Goal: Transaction & Acquisition: Purchase product/service

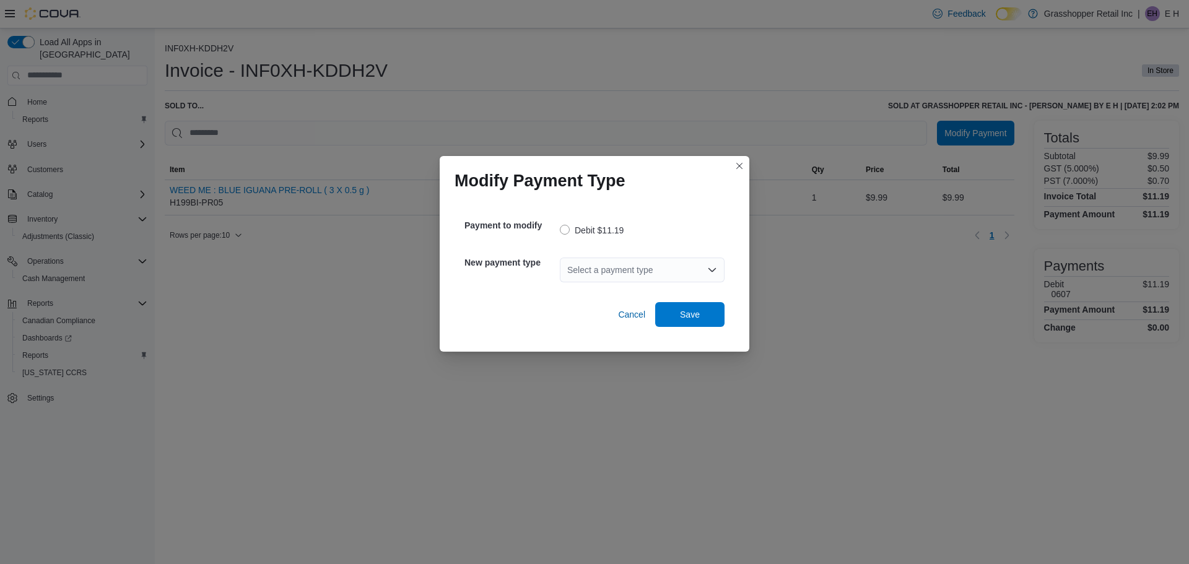
click at [597, 268] on div "Select a payment type" at bounding box center [642, 270] width 165 height 25
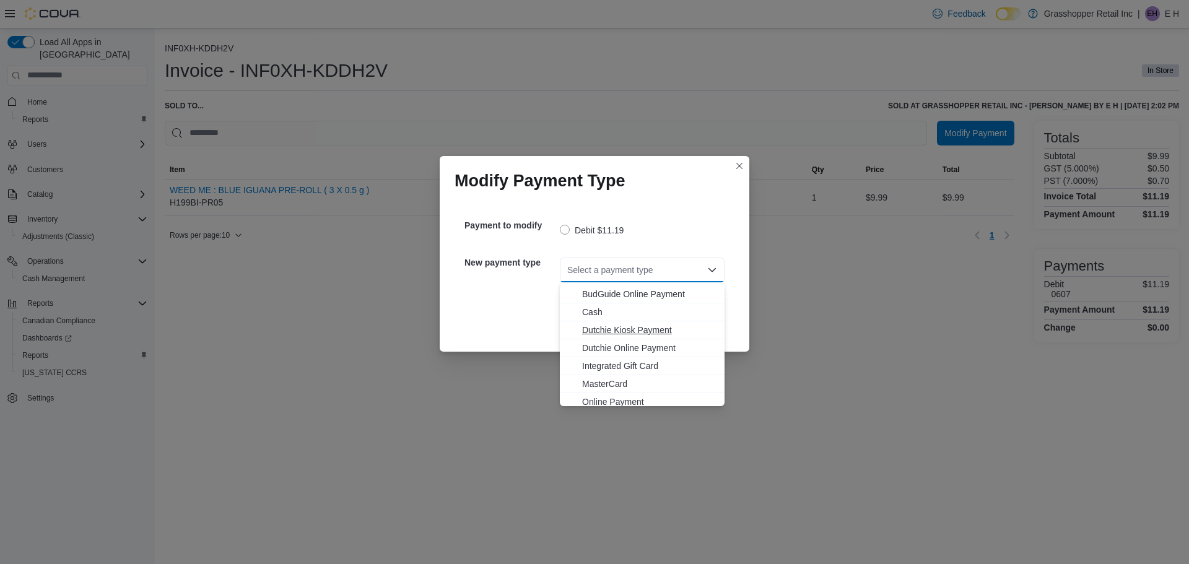
scroll to position [62, 0]
click at [616, 351] on span "MasterCard" at bounding box center [649, 355] width 135 height 12
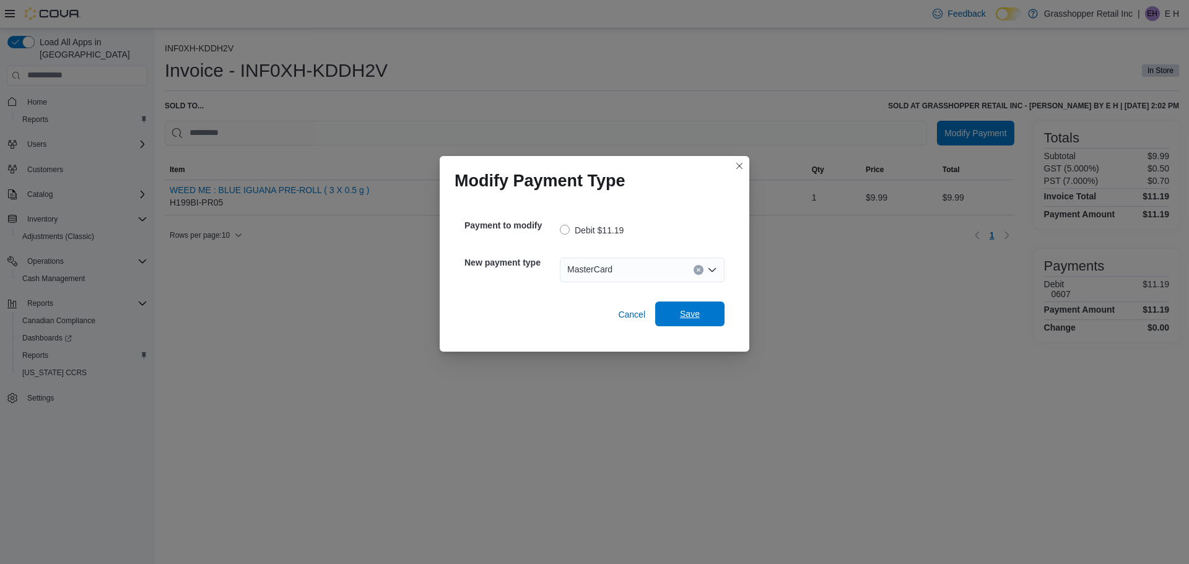
click at [696, 316] on span "Save" at bounding box center [690, 314] width 20 height 12
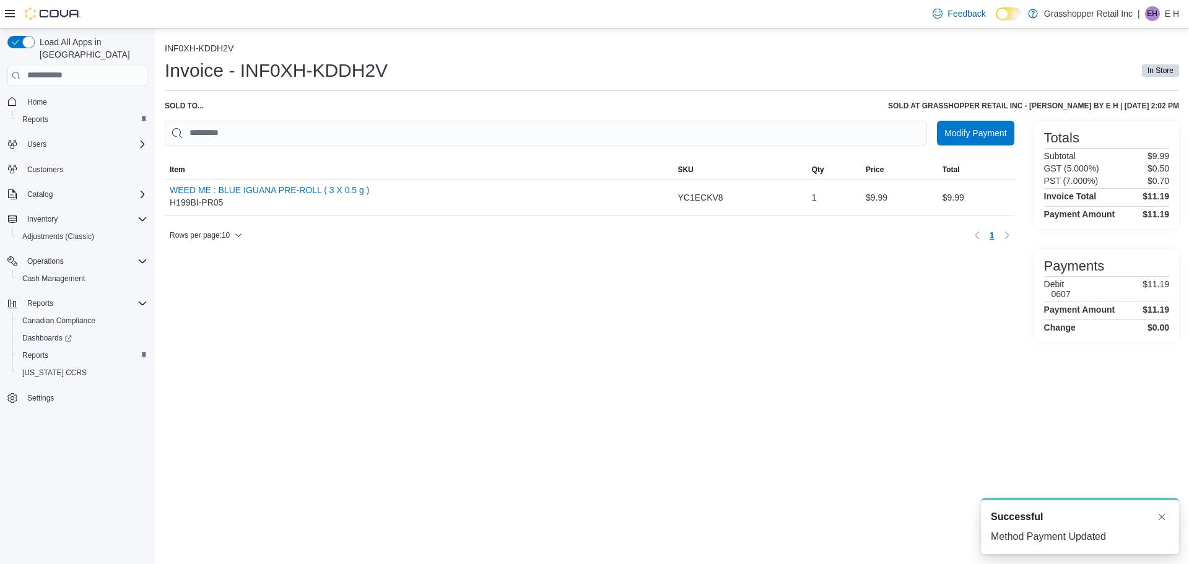
scroll to position [0, 0]
